Goal: Find specific page/section: Find specific page/section

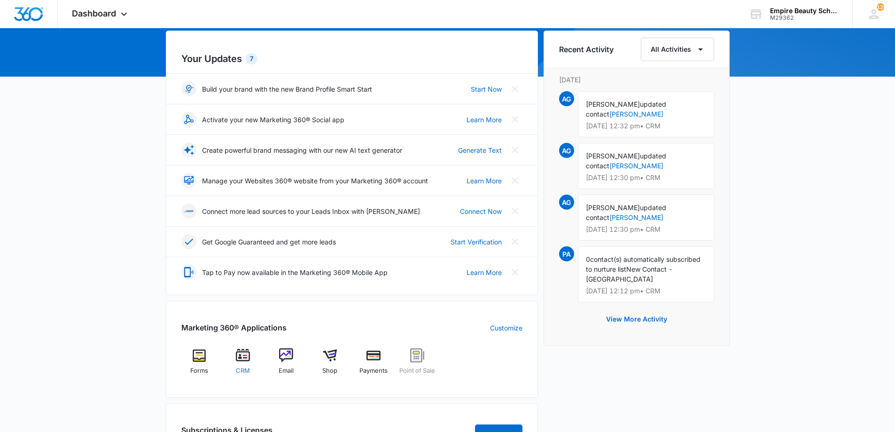
scroll to position [94, 0]
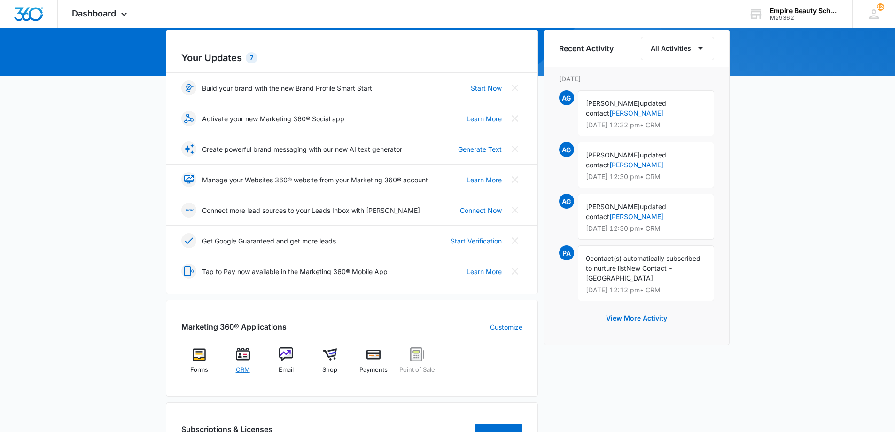
click at [238, 360] on img at bounding box center [243, 354] width 14 height 14
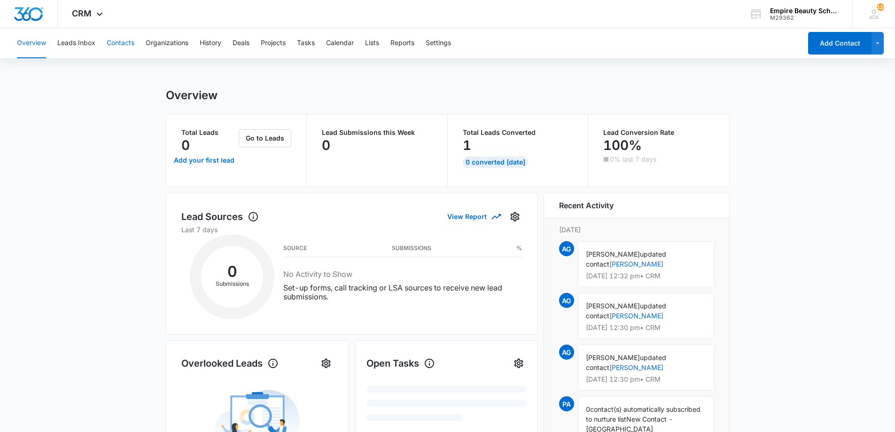
click at [123, 46] on button "Contacts" at bounding box center [121, 43] width 28 height 30
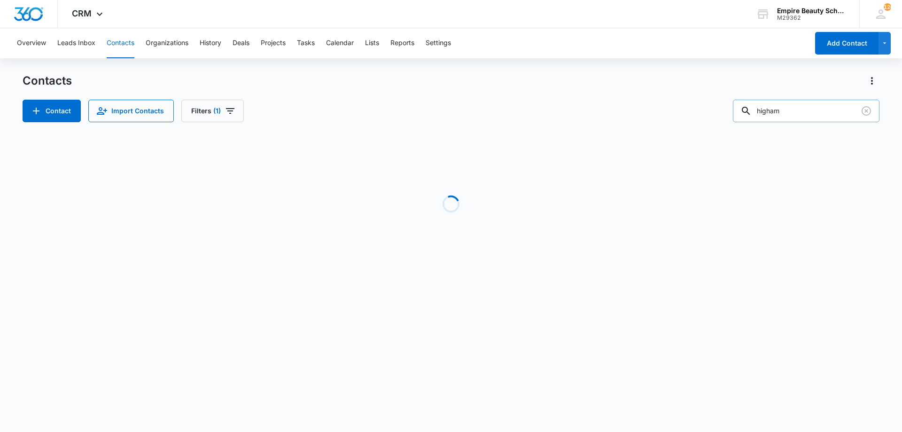
click at [813, 107] on input "higham" at bounding box center [806, 111] width 147 height 23
click at [814, 105] on input "higham" at bounding box center [806, 111] width 147 height 23
drag, startPoint x: 794, startPoint y: 116, endPoint x: 689, endPoint y: 131, distance: 105.4
click at [695, 131] on div "Contacts Contact Import Contacts Filters (1) higham Loading No Results" at bounding box center [451, 179] width 857 height 212
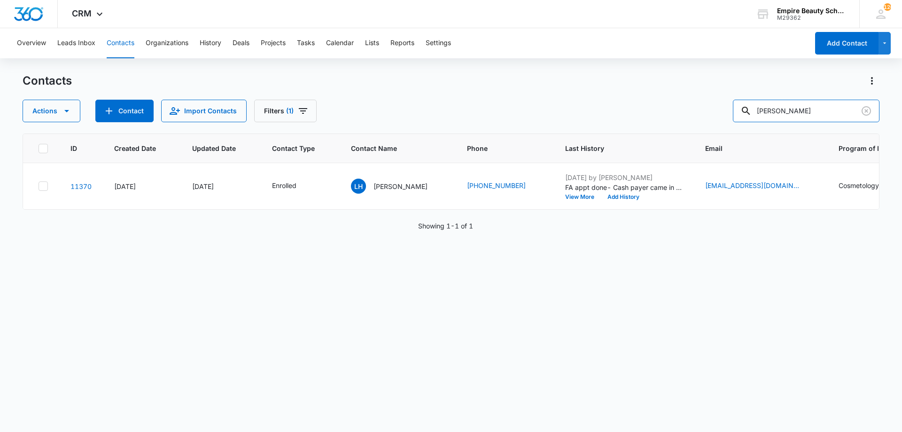
type input "[PERSON_NAME]"
click at [388, 184] on p "[PERSON_NAME]" at bounding box center [401, 186] width 54 height 10
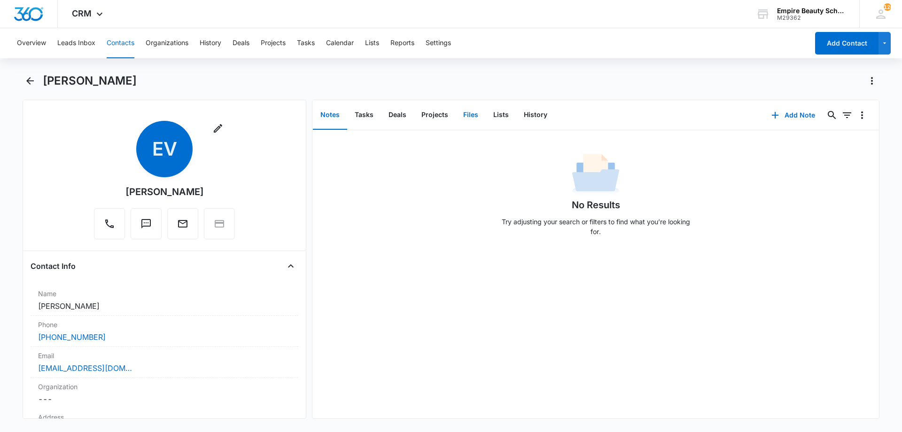
click at [476, 116] on button "Files" at bounding box center [471, 115] width 30 height 29
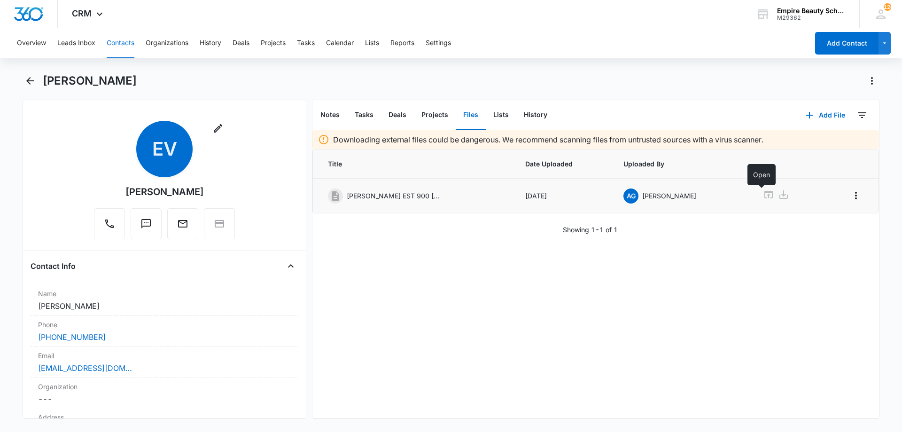
click at [763, 194] on icon at bounding box center [768, 194] width 11 height 11
